Goal: Task Accomplishment & Management: Manage account settings

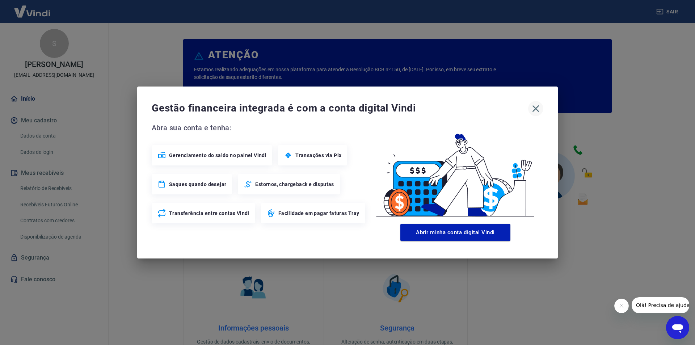
click at [537, 108] on icon "button" at bounding box center [536, 109] width 12 height 12
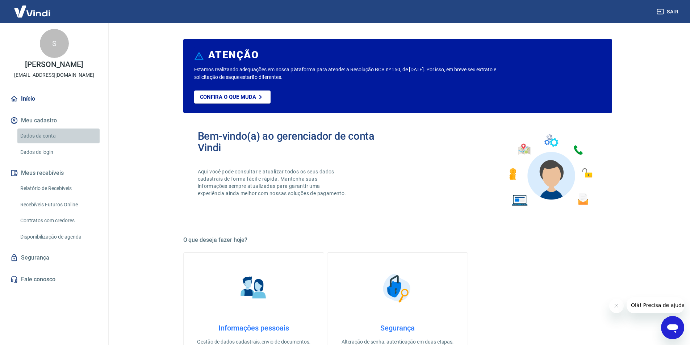
click at [42, 137] on link "Dados da conta" at bounding box center [58, 136] width 82 height 15
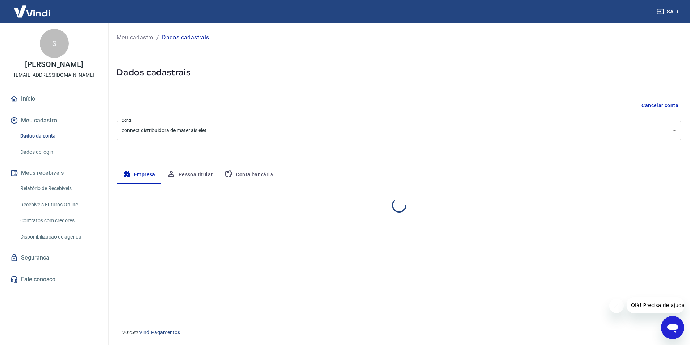
select select "RS"
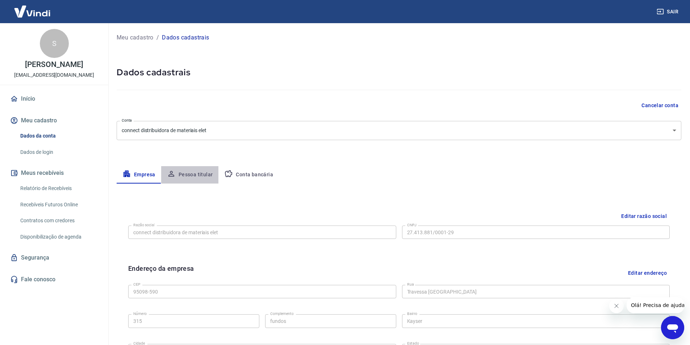
click at [194, 175] on button "Pessoa titular" at bounding box center [190, 174] width 58 height 17
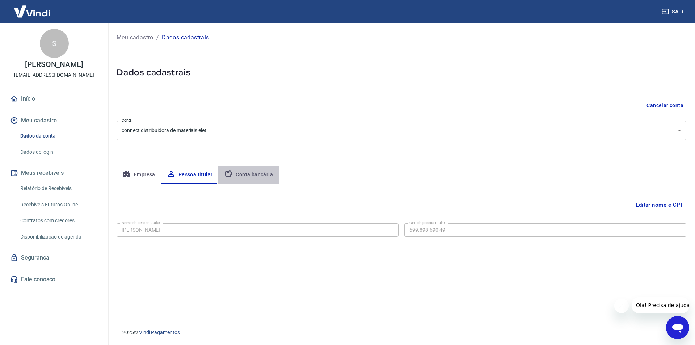
click at [251, 175] on button "Conta bancária" at bounding box center [248, 174] width 60 height 17
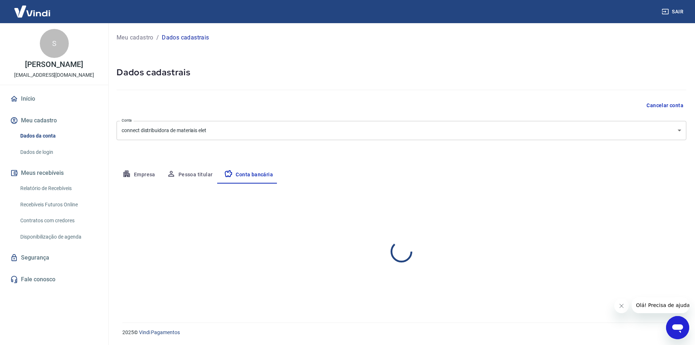
select select "1"
click at [138, 172] on button "Empresa" at bounding box center [139, 174] width 45 height 17
select select "RS"
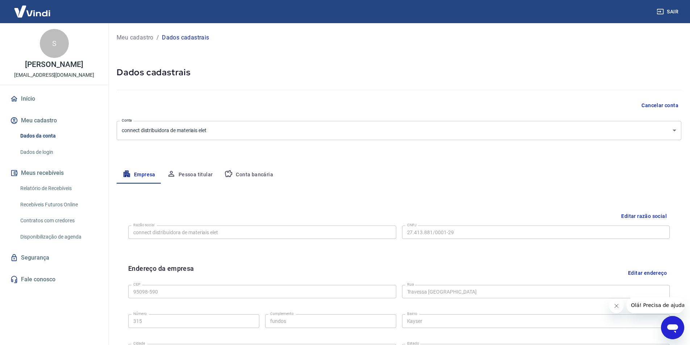
click at [45, 150] on link "Dados de login" at bounding box center [58, 152] width 82 height 15
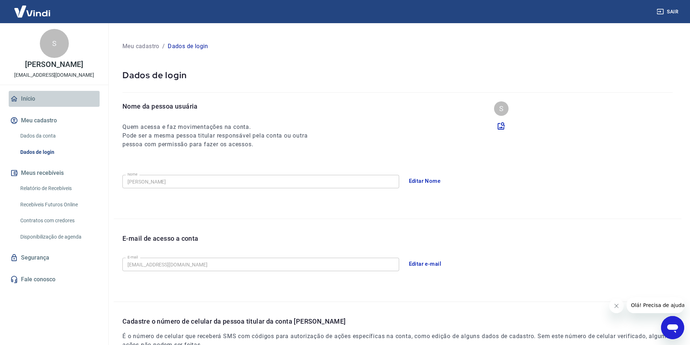
click at [29, 96] on link "Início" at bounding box center [54, 99] width 91 height 16
